Goal: Task Accomplishment & Management: Use online tool/utility

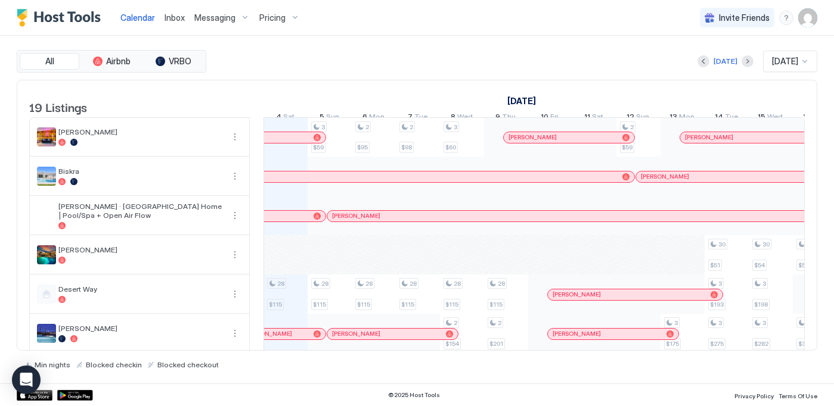
click at [271, 18] on span "Pricing" at bounding box center [272, 18] width 26 height 11
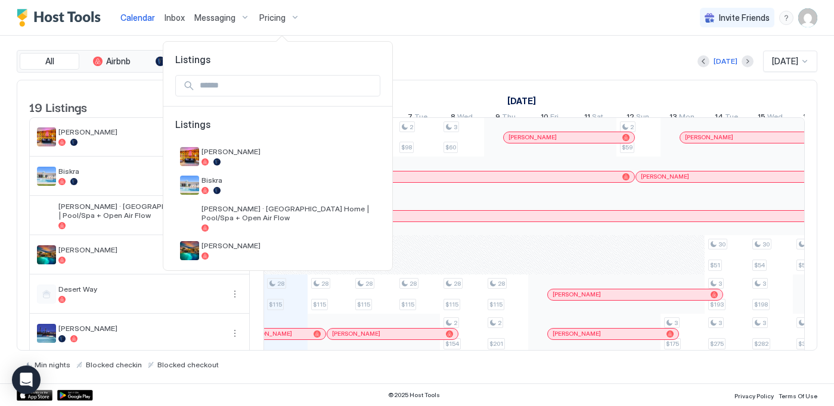
click at [287, 85] on input "Input Field" at bounding box center [287, 86] width 185 height 20
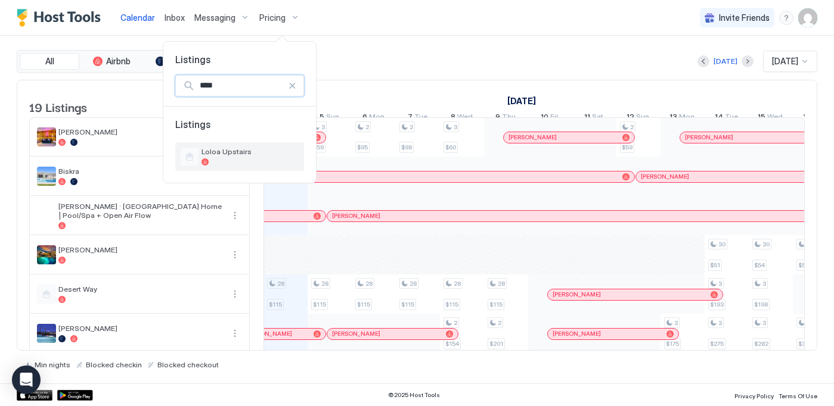
type input "****"
click at [287, 147] on span "Loloa Upstairs" at bounding box center [250, 151] width 98 height 9
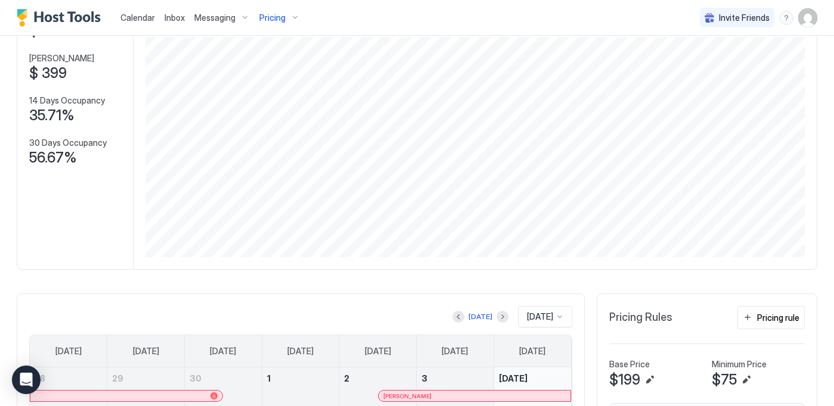
scroll to position [120, 0]
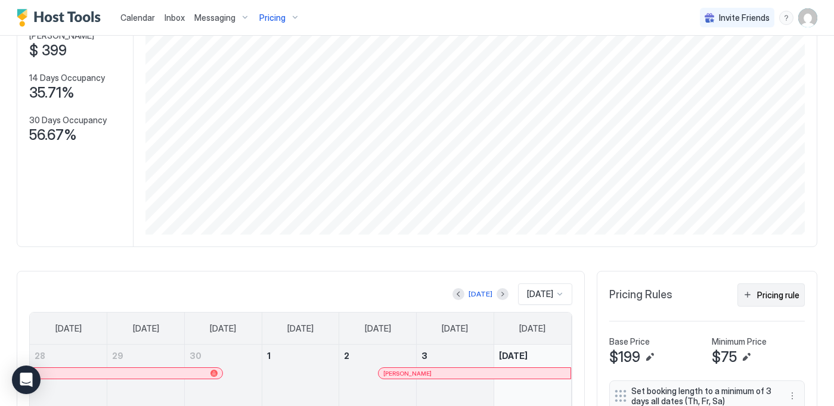
click at [790, 299] on div "Pricing rule" at bounding box center [778, 295] width 42 height 13
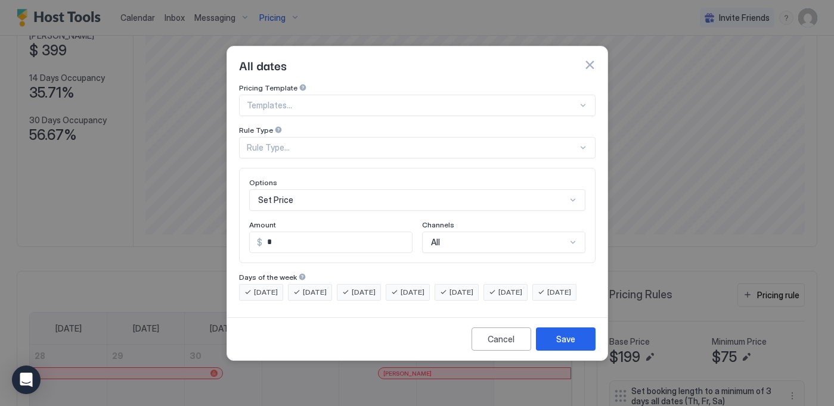
click at [361, 142] on div "Rule Type..." at bounding box center [412, 147] width 331 height 11
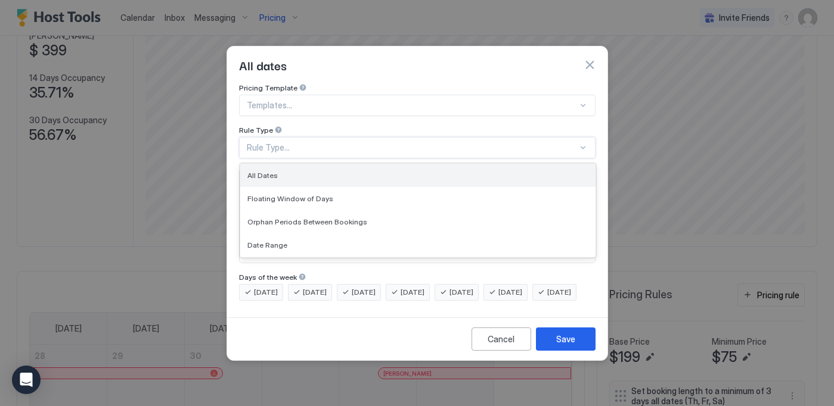
click at [318, 171] on div "All Dates" at bounding box center [417, 175] width 341 height 9
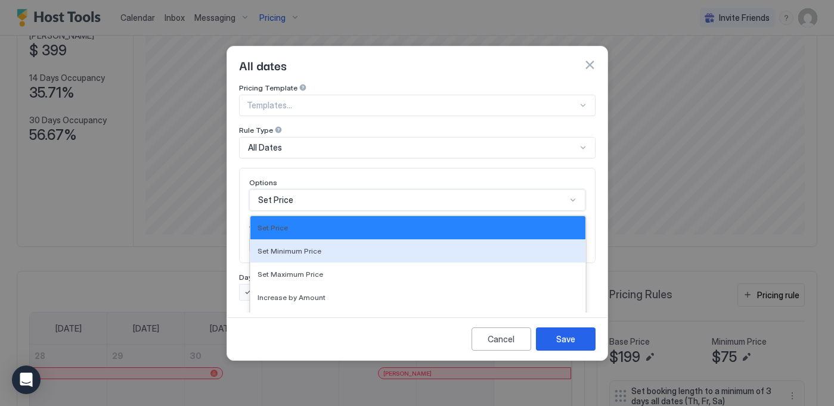
click at [308, 190] on div "Set Minimum Price, 2 of 17. 17 results available. Use Up and Down to choose opt…" at bounding box center [417, 200] width 336 height 21
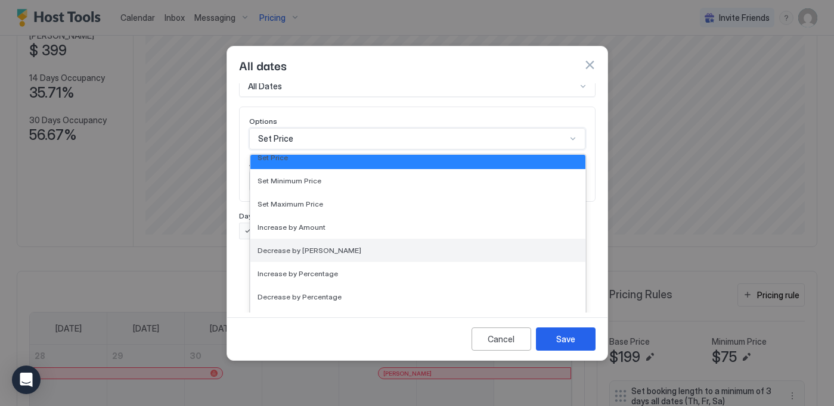
scroll to position [0, 0]
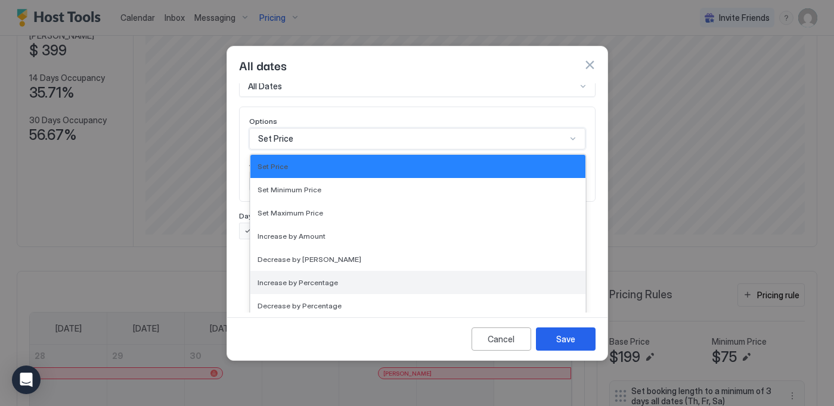
click at [334, 278] on div "Increase by Percentage" at bounding box center [417, 282] width 321 height 9
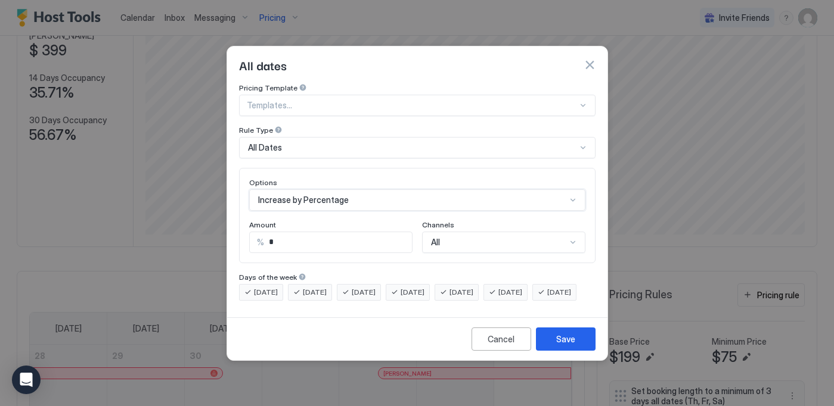
click at [306, 232] on input "*" at bounding box center [338, 242] width 148 height 20
type input "**"
click at [575, 346] on button "Save" at bounding box center [566, 339] width 60 height 23
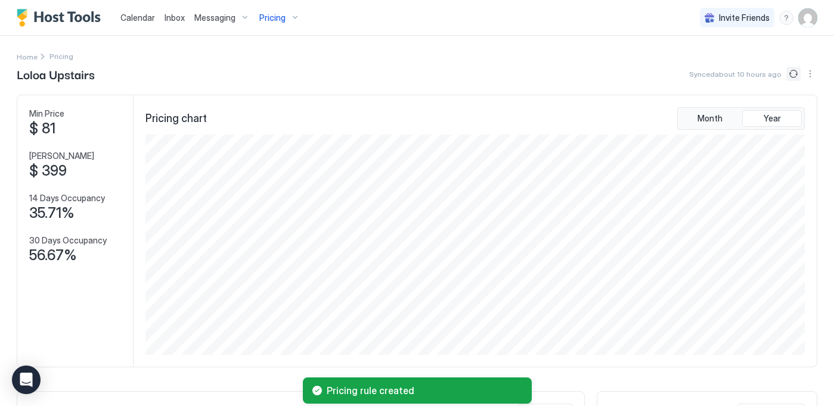
click at [796, 75] on button "Sync prices" at bounding box center [793, 74] width 14 height 14
